Goal: Task Accomplishment & Management: Use online tool/utility

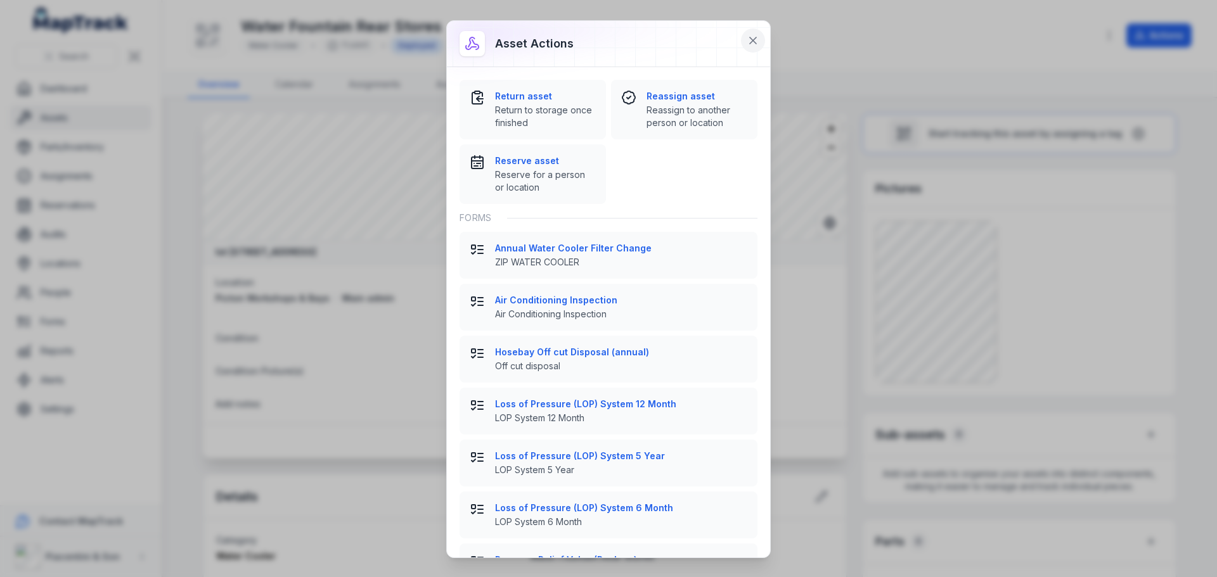
click at [755, 40] on icon at bounding box center [753, 40] width 13 height 13
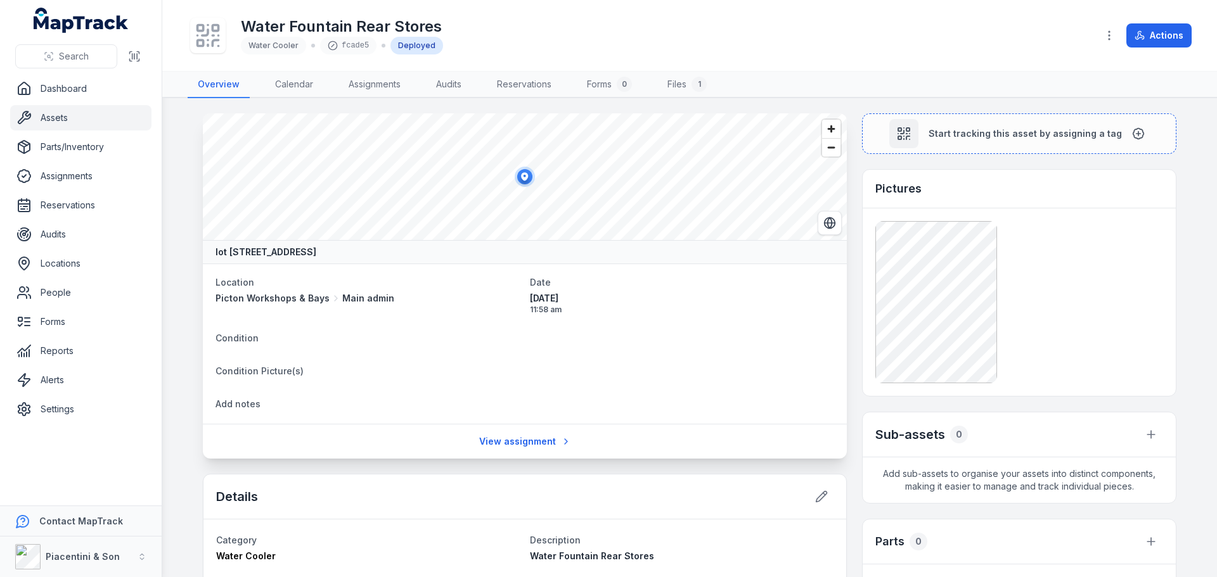
click at [1137, 20] on div "Water Fountain Rear Stores Water Cooler fcade5 Deployed Actions" at bounding box center [690, 35] width 1004 height 61
click at [1159, 41] on button "Actions" at bounding box center [1158, 35] width 65 height 24
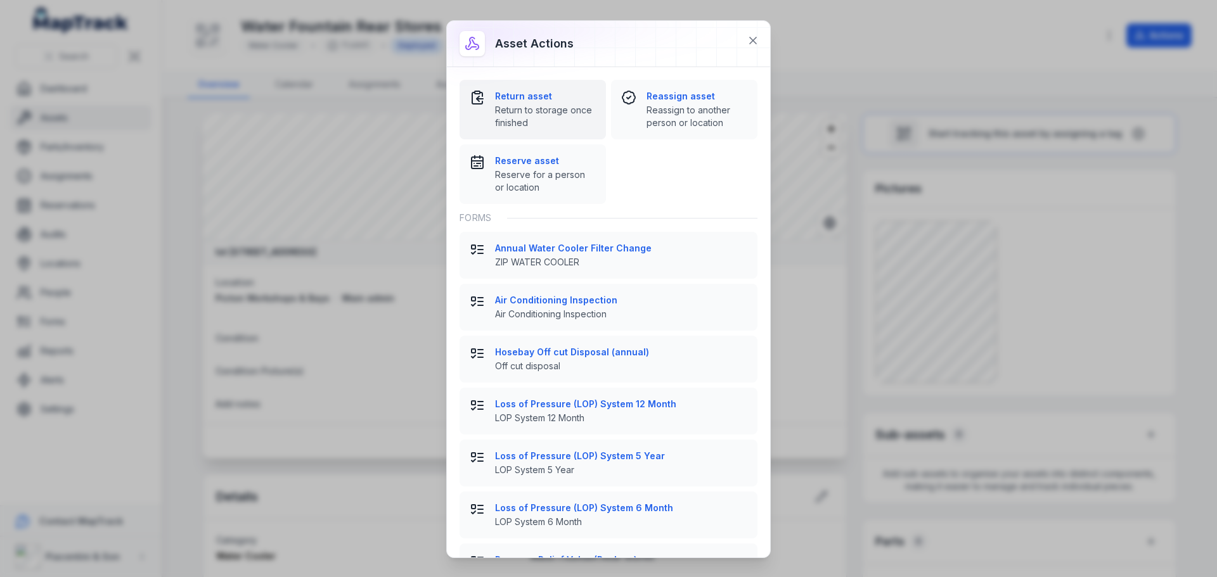
click at [572, 110] on span "Return to storage once finished" at bounding box center [545, 116] width 101 height 25
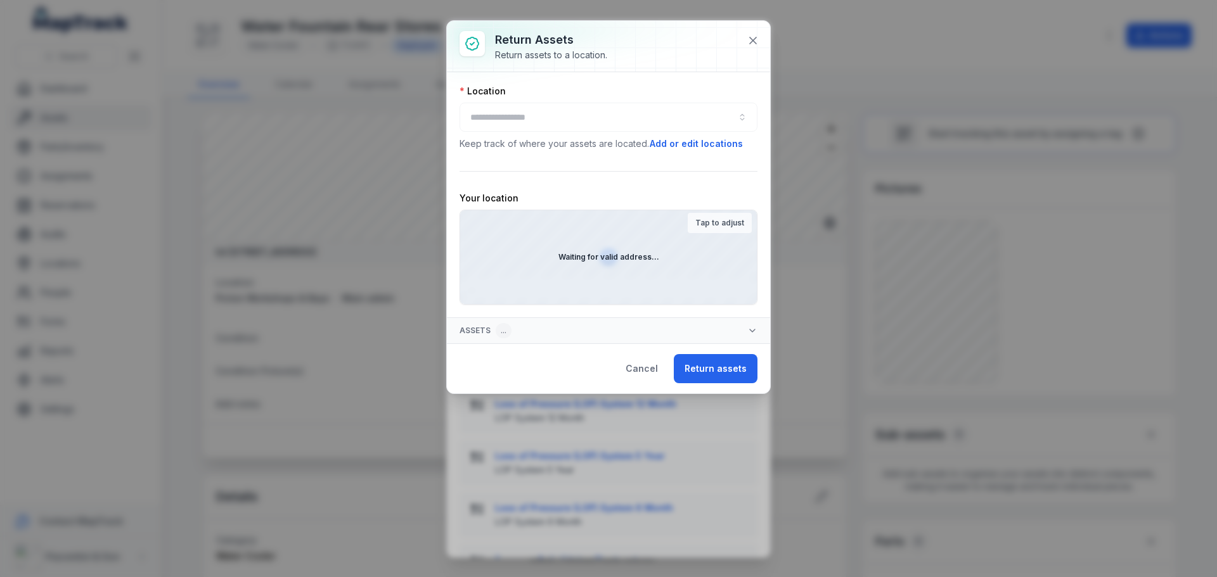
click at [556, 118] on div at bounding box center [609, 117] width 298 height 29
drag, startPoint x: 583, startPoint y: 109, endPoint x: 600, endPoint y: 108, distance: 17.1
click at [584, 109] on button "button" at bounding box center [609, 117] width 298 height 29
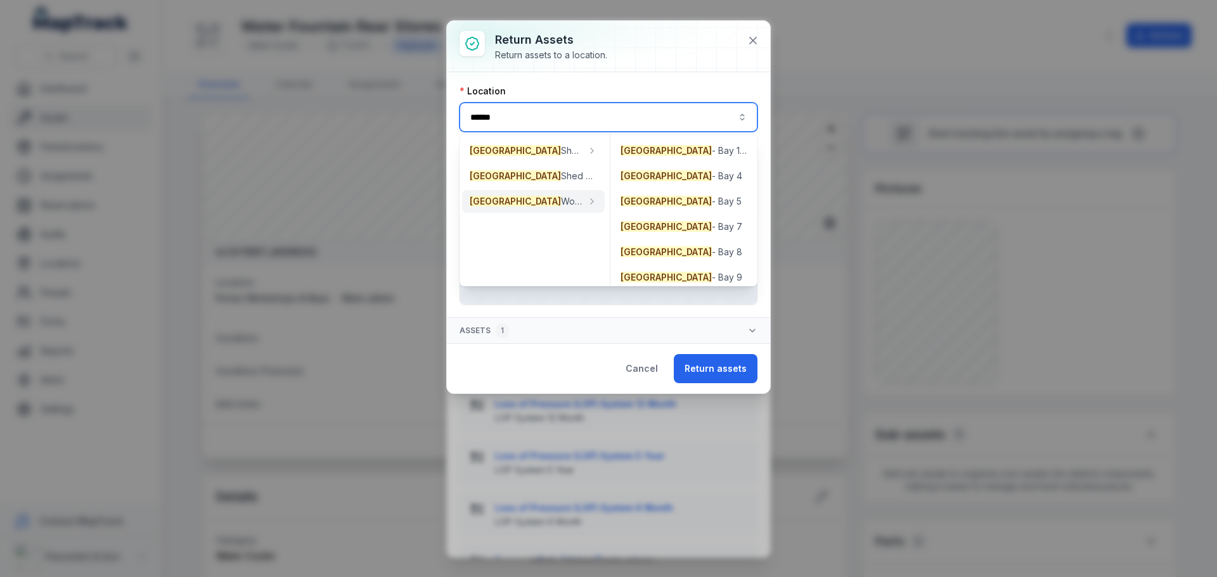
type input "******"
click at [518, 204] on span "Picton Workshops & Bays" at bounding box center [526, 201] width 112 height 13
type input "**********"
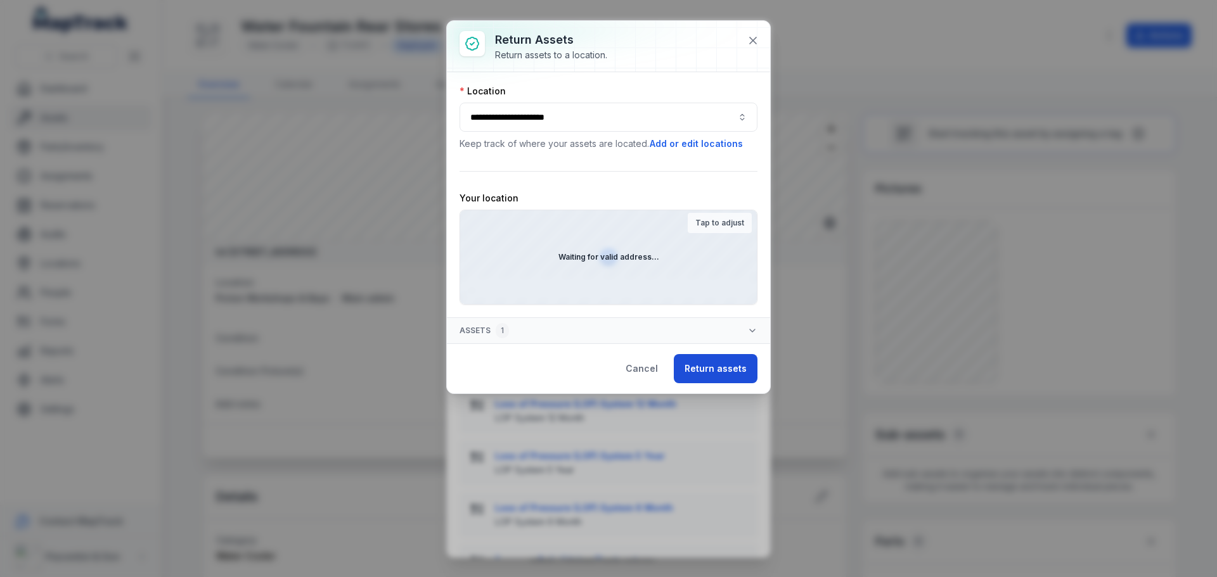
click at [702, 359] on button "Return assets" at bounding box center [716, 368] width 84 height 29
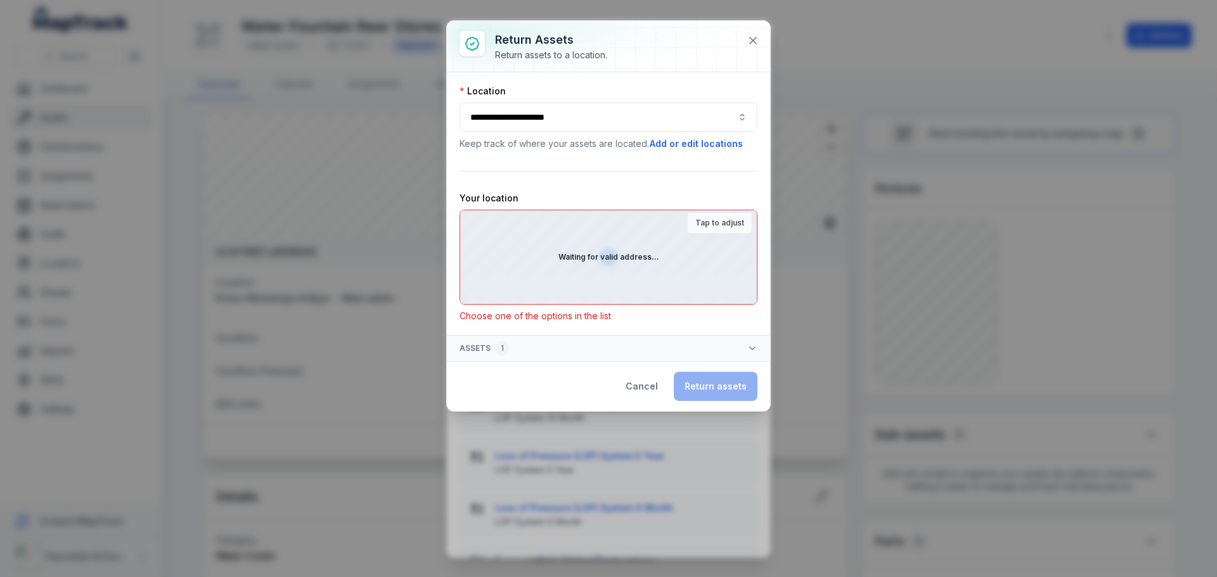
click at [625, 260] on strong "Waiting for valid address..." at bounding box center [608, 257] width 101 height 10
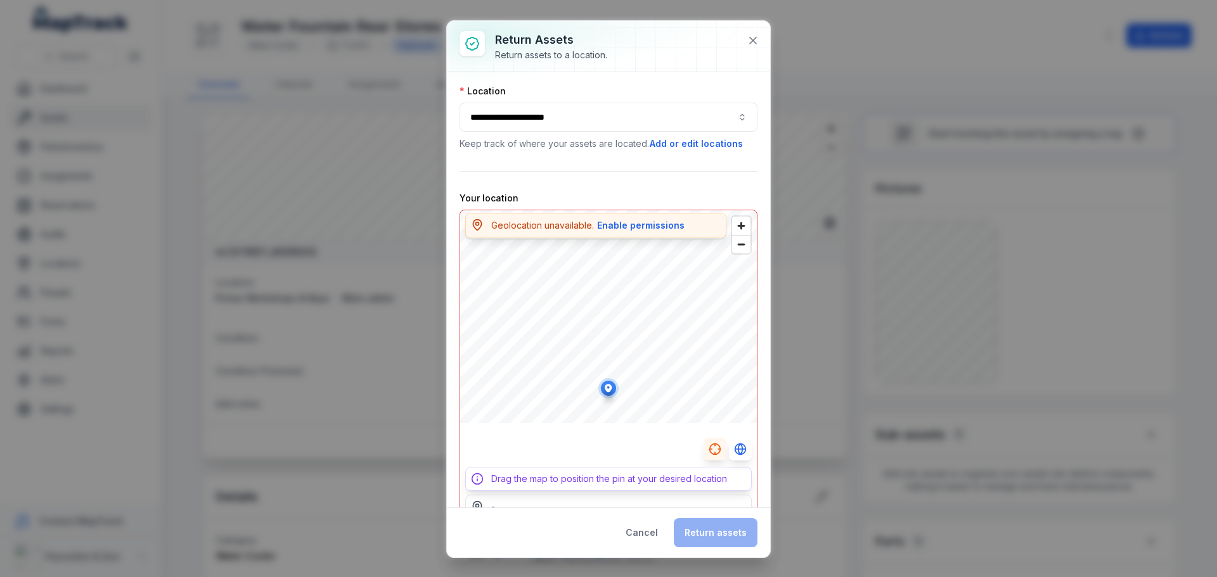
scroll to position [87, 0]
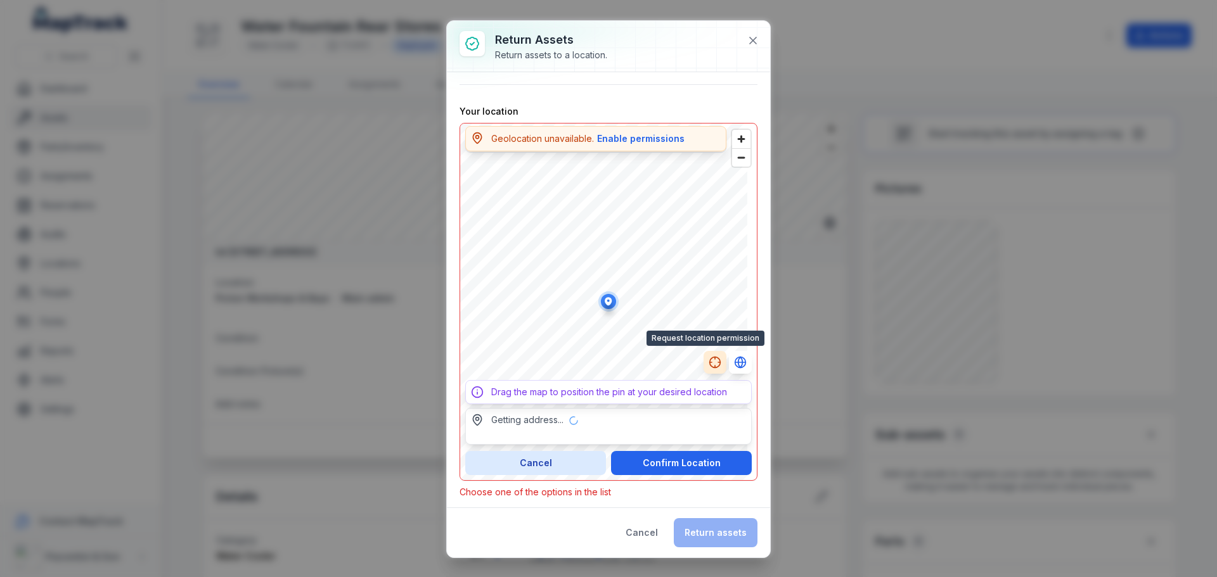
click at [718, 363] on line "button" at bounding box center [719, 363] width 2 height 0
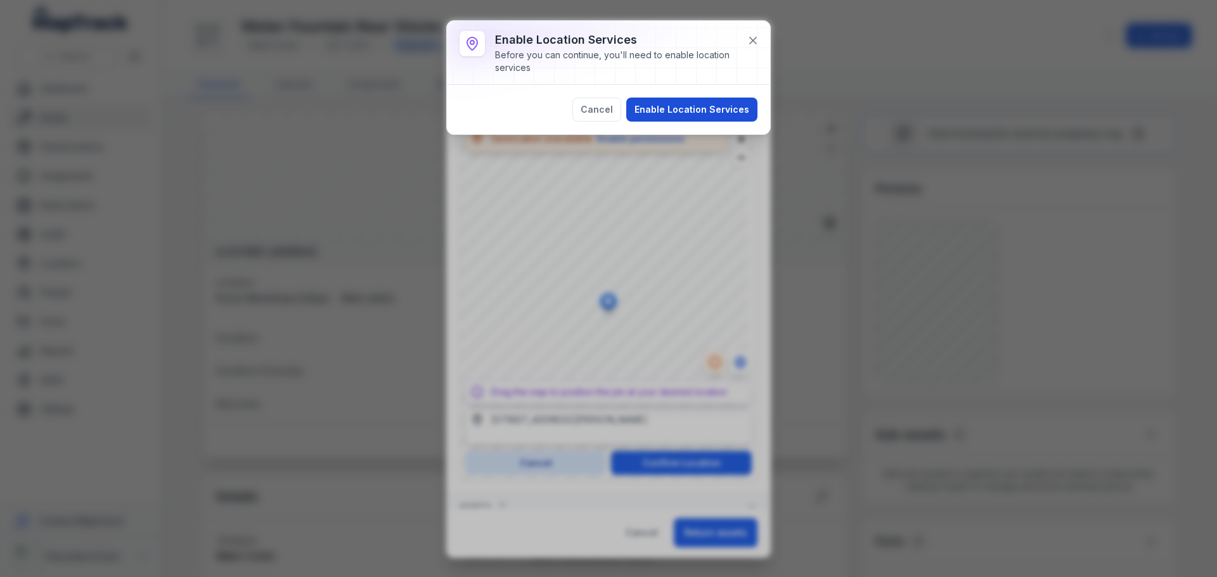
click at [691, 105] on button "Enable Location Services" at bounding box center [691, 110] width 131 height 24
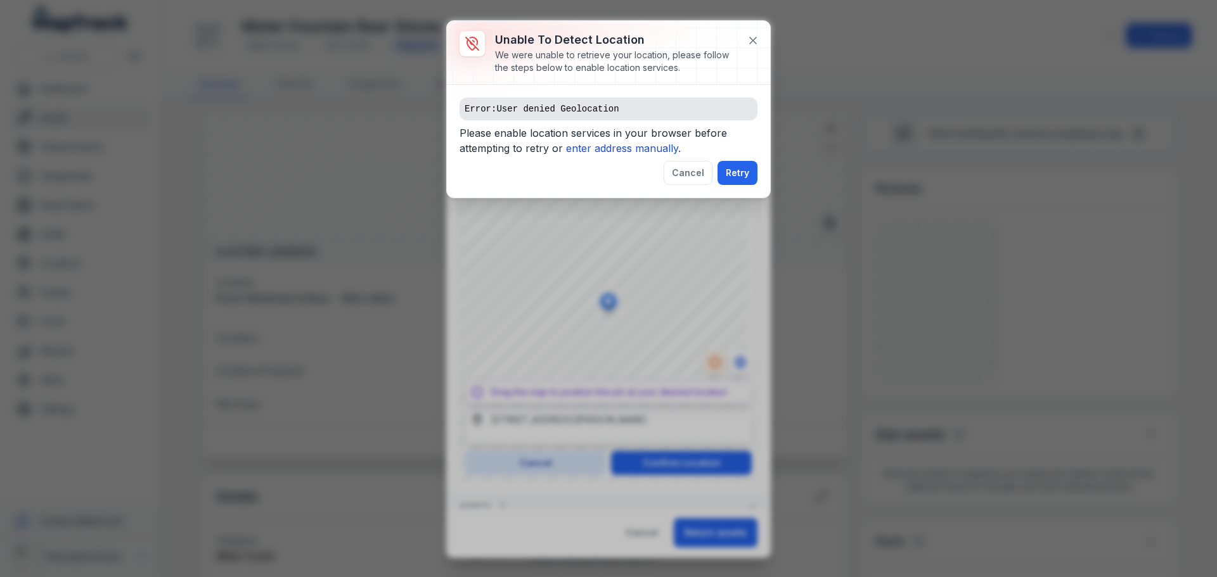
click at [659, 108] on pre "Error: User denied Geolocation" at bounding box center [609, 109] width 298 height 23
click at [639, 138] on span "Please enable location services in your browser before attempting to retry or e…" at bounding box center [609, 142] width 298 height 35
click at [639, 146] on icon "enter address manually." at bounding box center [623, 148] width 115 height 13
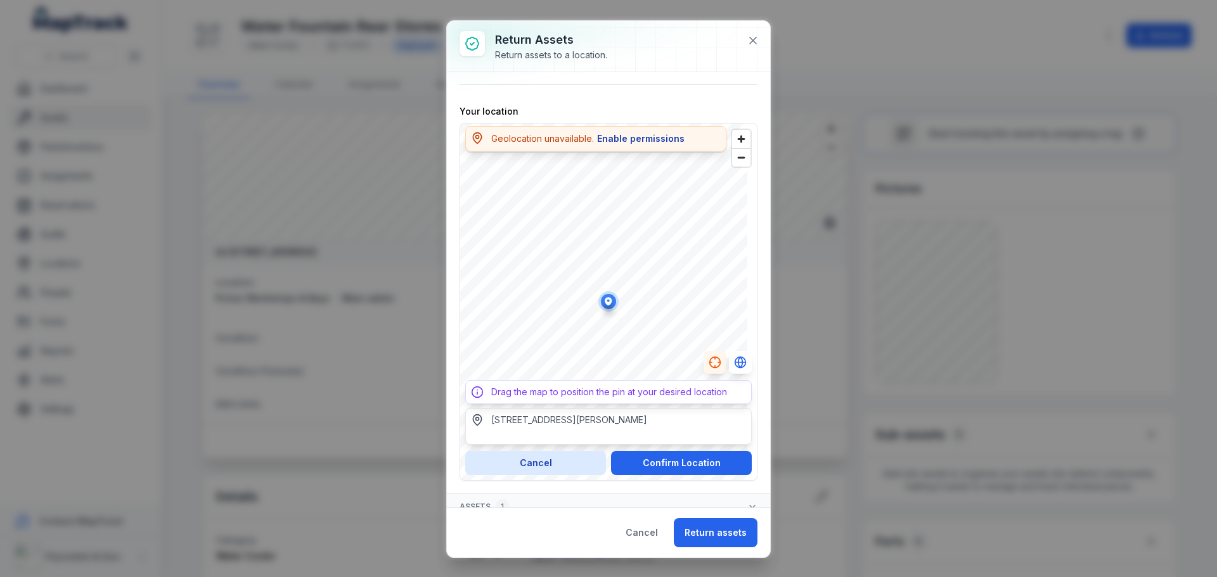
click at [636, 142] on button "Enable permissions" at bounding box center [640, 139] width 89 height 14
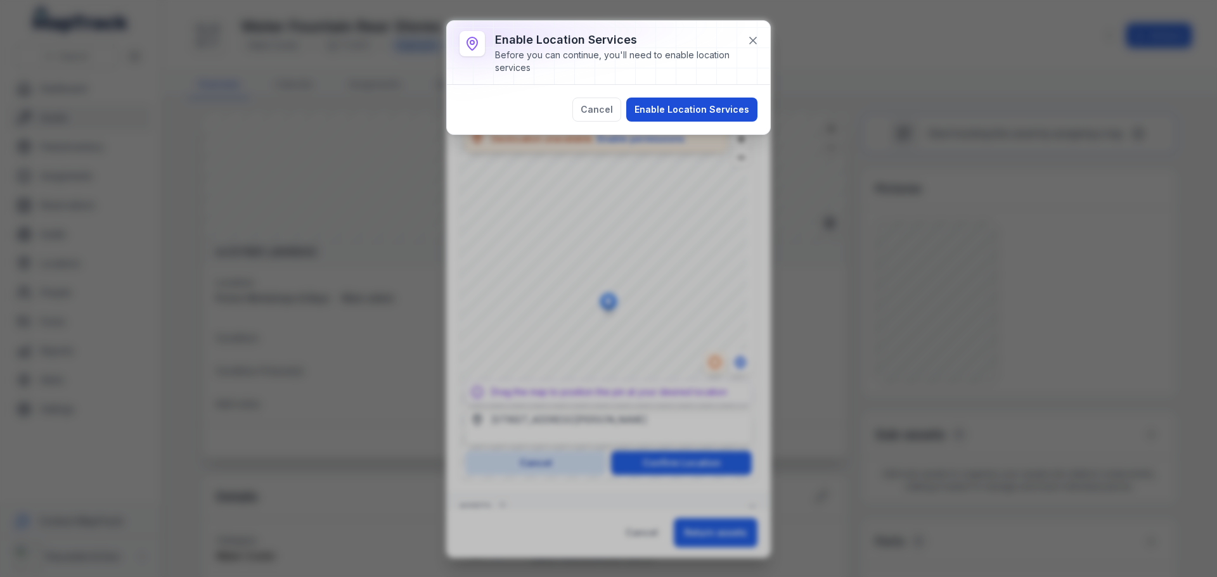
click at [659, 115] on button "Enable Location Services" at bounding box center [691, 110] width 131 height 24
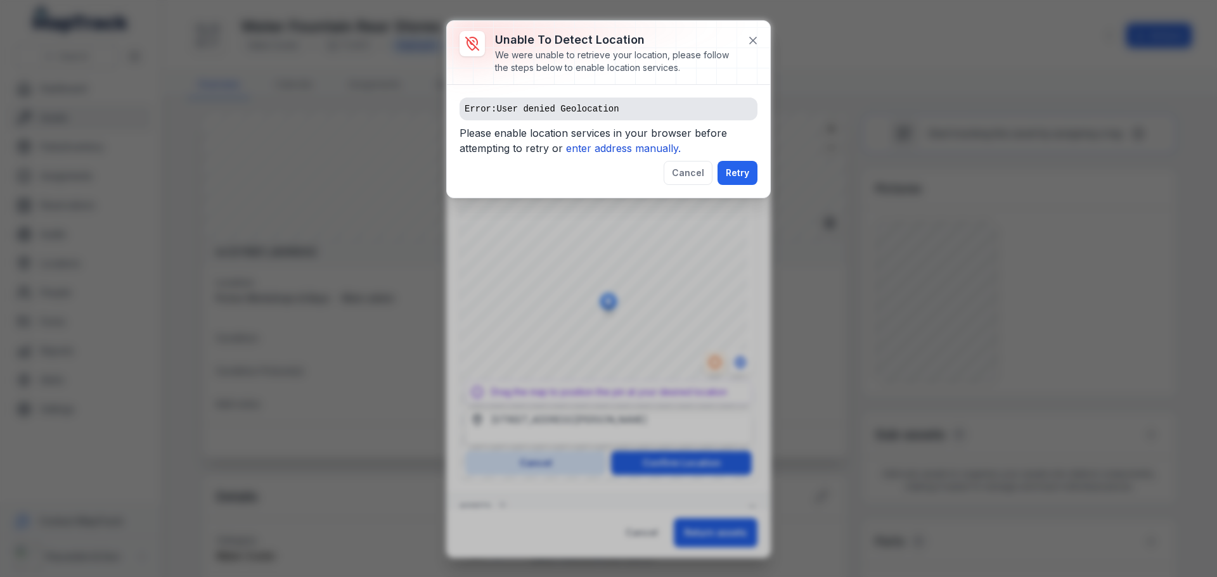
click at [645, 150] on icon "enter address manually." at bounding box center [623, 148] width 115 height 13
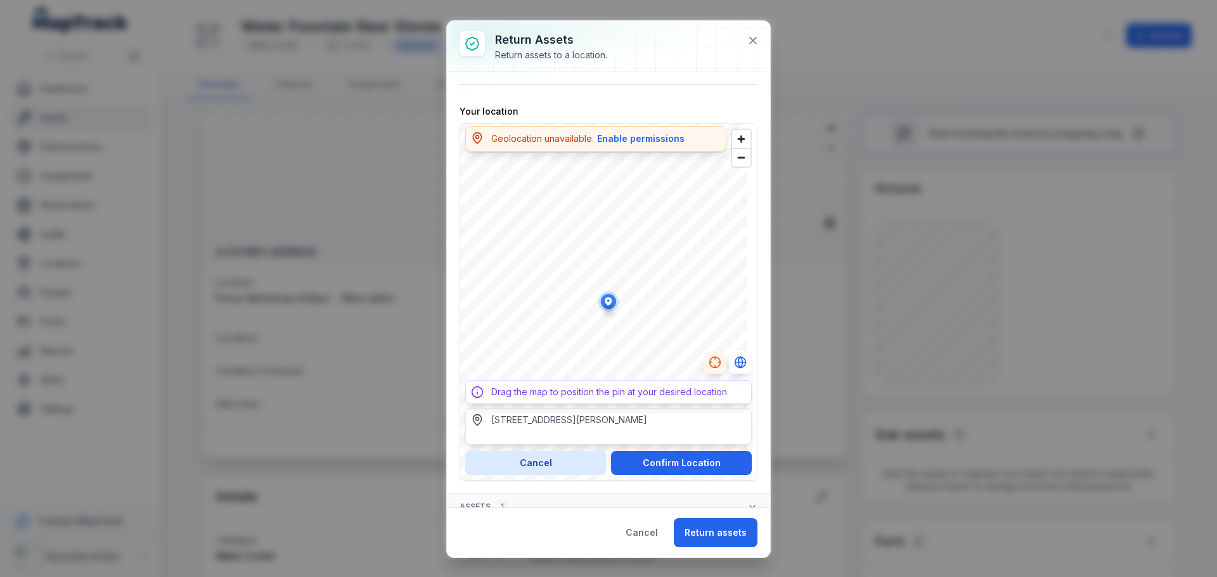
click at [568, 423] on div "[STREET_ADDRESS][PERSON_NAME]" at bounding box center [569, 420] width 156 height 13
click at [738, 360] on icon "Switch to Satellite View" at bounding box center [740, 362] width 4 height 11
type input "**********"
click at [739, 360] on icon "Switch to Map View" at bounding box center [739, 362] width 0 height 8
click at [712, 359] on button "button" at bounding box center [715, 362] width 23 height 23
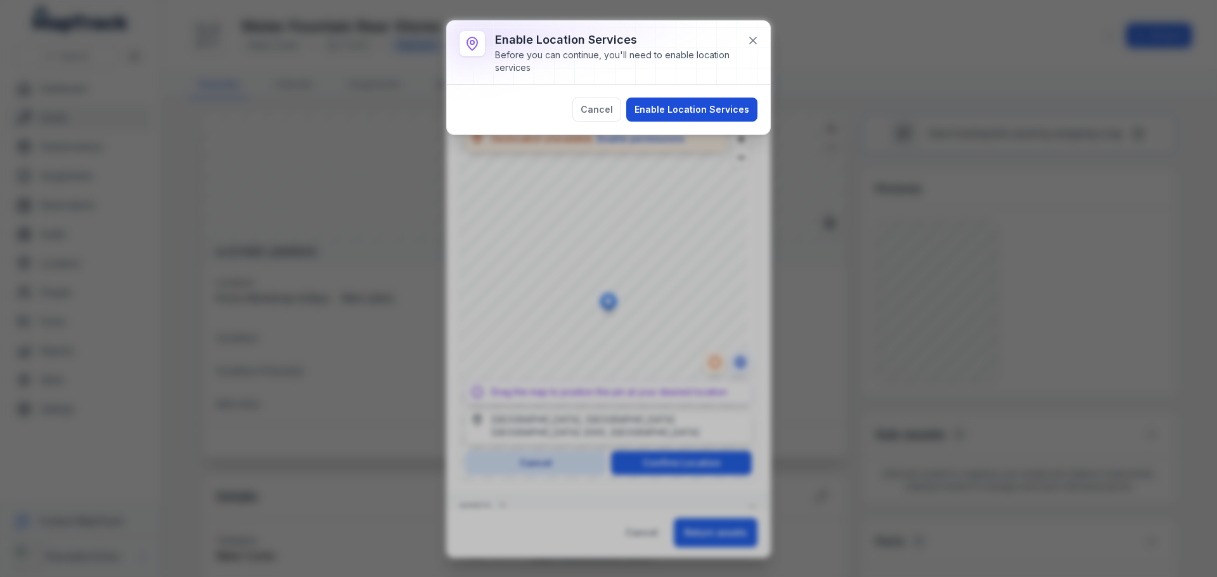
click at [685, 98] on button "Enable Location Services" at bounding box center [691, 110] width 131 height 24
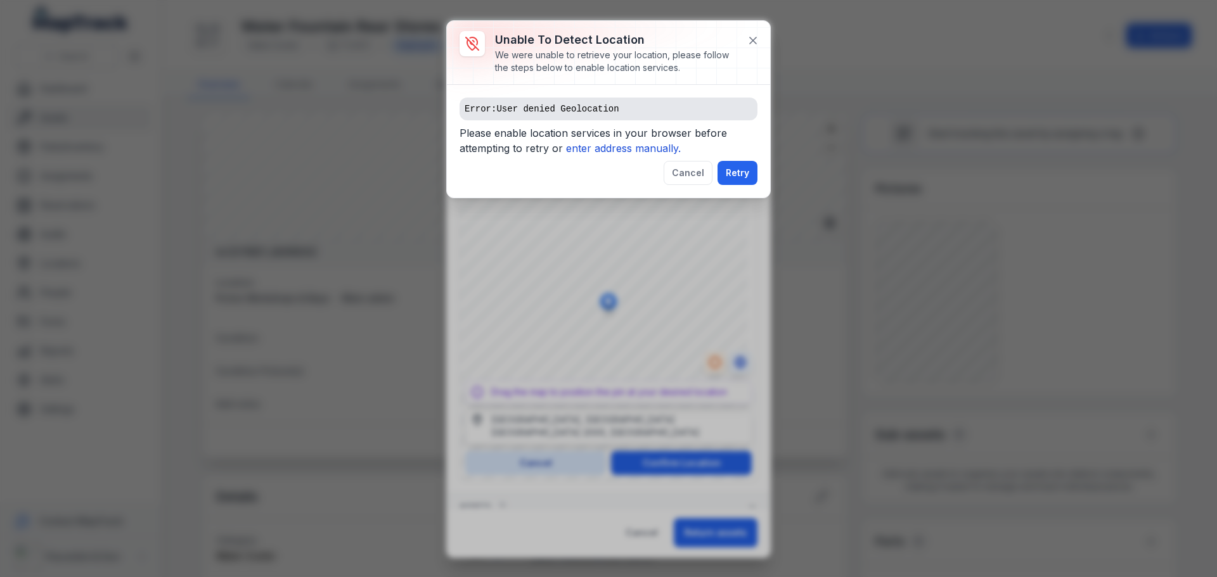
drag, startPoint x: 651, startPoint y: 129, endPoint x: 647, endPoint y: 137, distance: 8.5
click at [650, 132] on span "Please enable location services in your browser before attempting to retry or e…" at bounding box center [609, 142] width 298 height 35
click at [648, 139] on span "Please enable location services in your browser before attempting to retry or e…" at bounding box center [609, 142] width 298 height 35
click at [650, 157] on span "Please enable location services in your browser before attempting to retry or e…" at bounding box center [609, 142] width 298 height 35
click at [648, 149] on icon "enter address manually." at bounding box center [623, 148] width 115 height 13
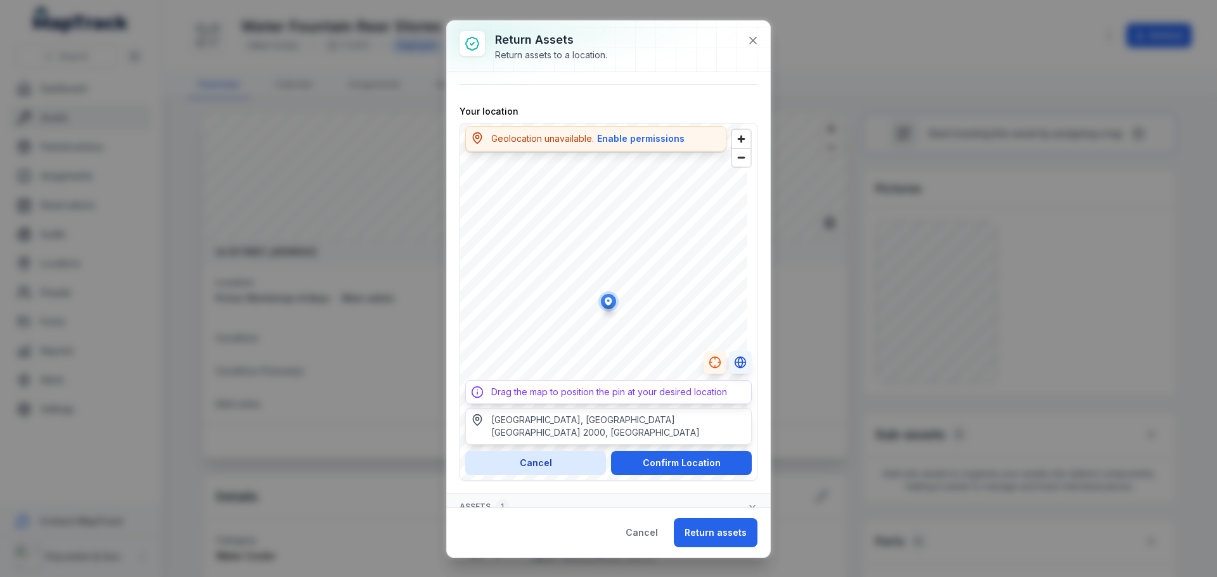
click at [759, 234] on div "**********" at bounding box center [608, 289] width 323 height 435
click at [691, 132] on div "**********" at bounding box center [609, 302] width 298 height 358
type input "**********"
click at [685, 466] on button "Confirm Location" at bounding box center [681, 463] width 141 height 24
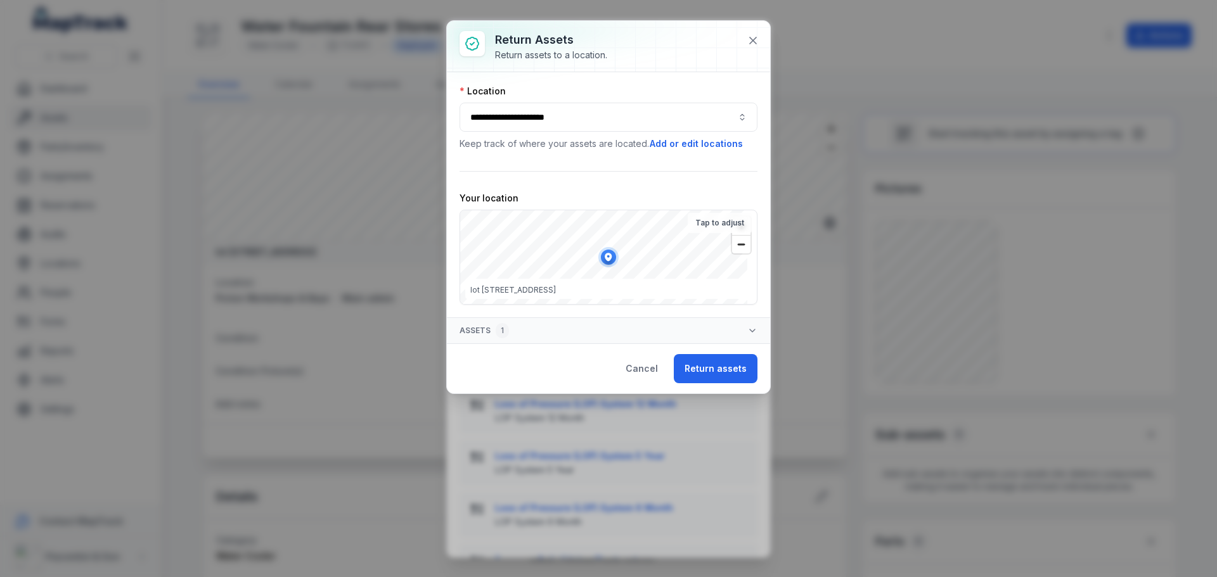
scroll to position [0, 0]
click at [709, 375] on button "Return assets" at bounding box center [716, 368] width 84 height 29
